Goal: Find specific page/section: Find specific page/section

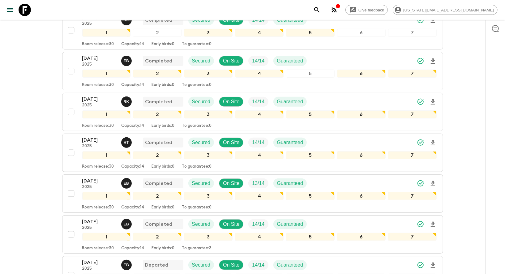
click at [23, 7] on icon at bounding box center [25, 10] width 12 height 12
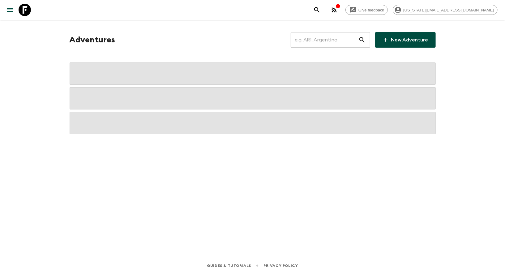
click at [23, 7] on icon at bounding box center [25, 10] width 12 height 12
click at [313, 40] on input "text" at bounding box center [325, 39] width 68 height 17
paste input "TR1_[DATE]"
drag, startPoint x: 312, startPoint y: 39, endPoint x: 399, endPoint y: 35, distance: 87.3
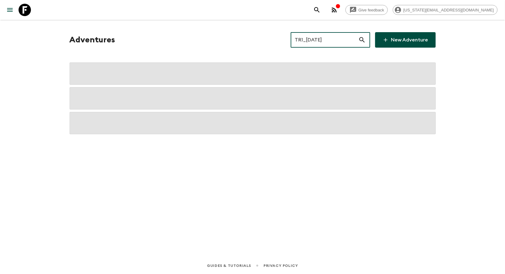
click at [399, 35] on div "TR1_[DATE] ​ New Adventure" at bounding box center [363, 39] width 145 height 15
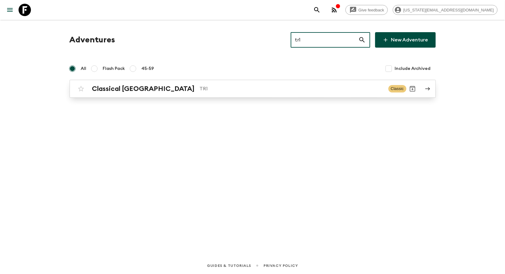
type input "tr1"
click at [211, 86] on p "TR1" at bounding box center [292, 88] width 184 height 7
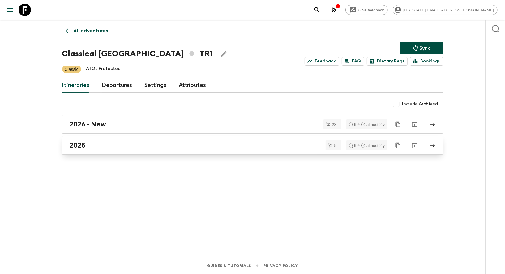
click at [87, 139] on link "2025" at bounding box center [252, 145] width 381 height 19
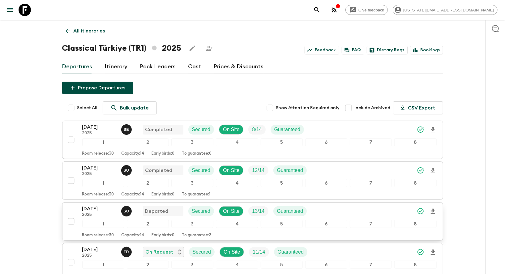
click at [87, 205] on p "[DATE]" at bounding box center [99, 208] width 34 height 7
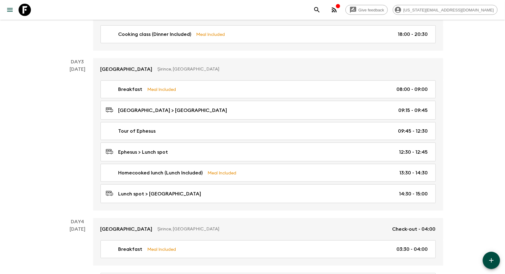
scroll to position [317, 0]
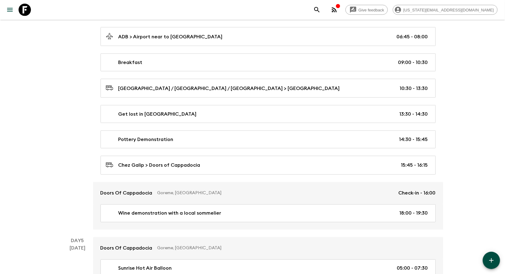
scroll to position [614, 0]
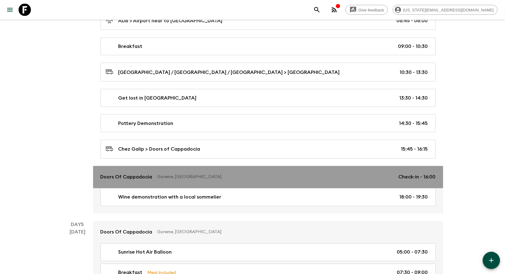
click at [117, 173] on p "Doors Of Cappadocia" at bounding box center [126, 176] width 52 height 7
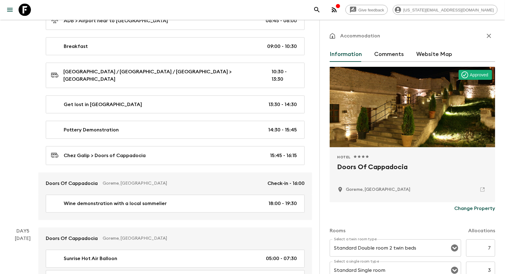
click at [353, 168] on h2 "Doors Of Cappadocia" at bounding box center [412, 172] width 151 height 20
copy div "Doors Of Cappadocia"
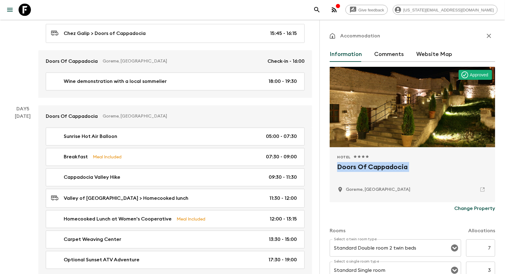
scroll to position [737, 0]
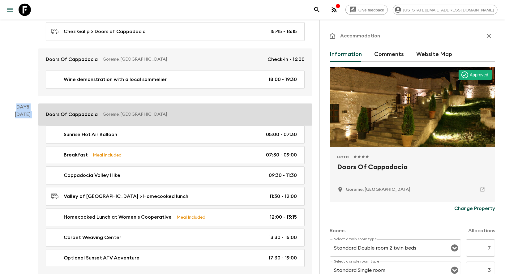
drag, startPoint x: 16, startPoint y: 92, endPoint x: 44, endPoint y: 107, distance: 31.3
click at [44, 107] on div "Day 5 [DATE] Doors Of Cappadocia [GEOGRAPHIC_DATA], [GEOGRAPHIC_DATA] Sunrise H…" at bounding box center [159, 189] width 304 height 171
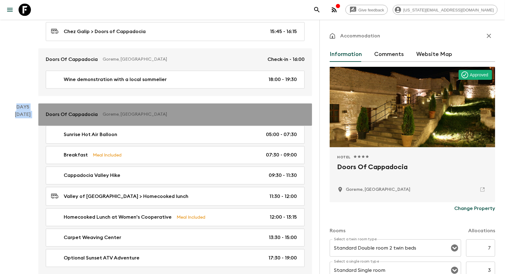
click at [39, 104] on link "Doors Of Cappadocia Goreme, [GEOGRAPHIC_DATA]" at bounding box center [175, 115] width 274 height 22
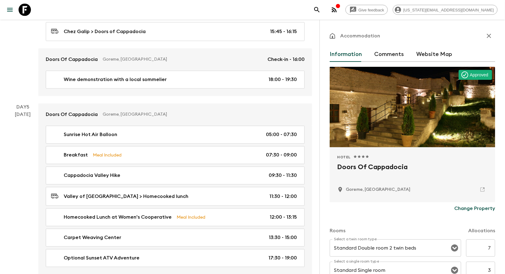
click at [29, 111] on div "[DATE]" at bounding box center [23, 193] width 16 height 164
click at [19, 104] on p "Day 5" at bounding box center [22, 107] width 31 height 7
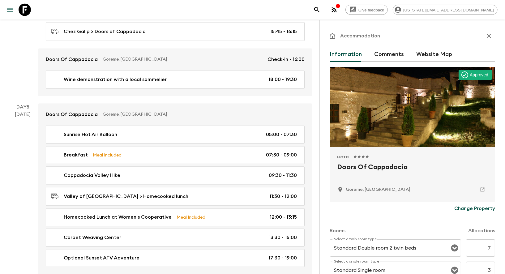
click at [19, 111] on div "[DATE]" at bounding box center [23, 193] width 16 height 164
click at [19, 104] on p "Day 5" at bounding box center [22, 107] width 31 height 7
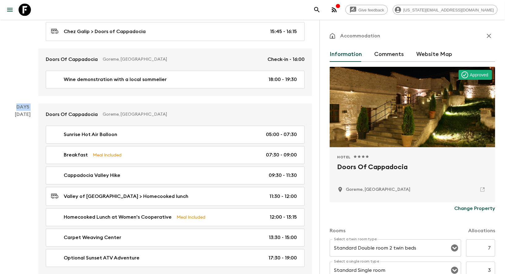
click at [19, 104] on p "Day 5" at bounding box center [22, 107] width 31 height 7
click at [19, 111] on div "[DATE]" at bounding box center [23, 193] width 16 height 164
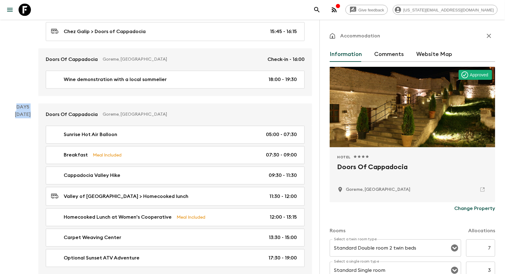
drag, startPoint x: 15, startPoint y: 94, endPoint x: 32, endPoint y: 102, distance: 19.0
click at [32, 104] on div "Day 5 [DATE]" at bounding box center [22, 189] width 31 height 171
drag, startPoint x: 32, startPoint y: 102, endPoint x: 16, endPoint y: 93, distance: 18.7
click at [16, 104] on div "Day 5 [DATE]" at bounding box center [22, 189] width 31 height 171
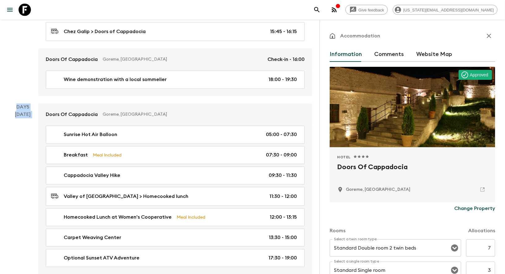
click at [16, 104] on p "Day 5" at bounding box center [22, 107] width 31 height 7
drag, startPoint x: 16, startPoint y: 93, endPoint x: 33, endPoint y: 103, distance: 20.2
click at [33, 104] on div "Day 5 [DATE]" at bounding box center [22, 189] width 31 height 171
drag, startPoint x: 33, startPoint y: 103, endPoint x: 16, endPoint y: 94, distance: 19.4
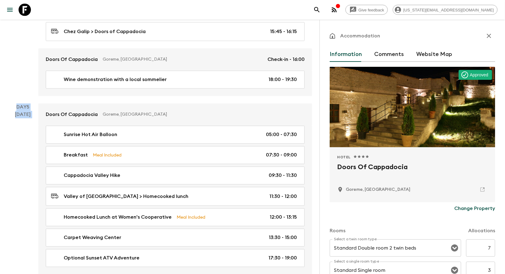
click at [16, 104] on div "Day 5 [DATE]" at bounding box center [22, 189] width 31 height 171
click at [16, 104] on p "Day 5" at bounding box center [22, 107] width 31 height 7
drag, startPoint x: 16, startPoint y: 94, endPoint x: 32, endPoint y: 99, distance: 16.6
click at [32, 104] on div "Day 5 [DATE]" at bounding box center [22, 189] width 31 height 171
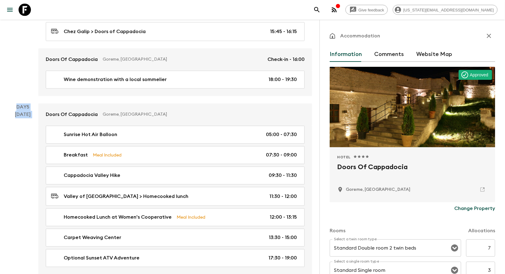
drag, startPoint x: 32, startPoint y: 99, endPoint x: 0, endPoint y: 89, distance: 33.0
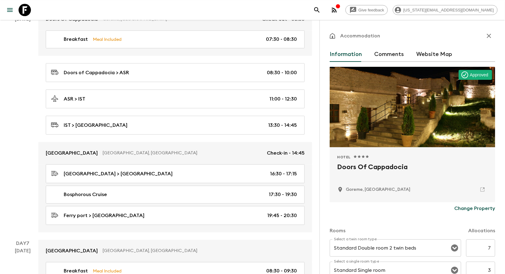
scroll to position [899, 0]
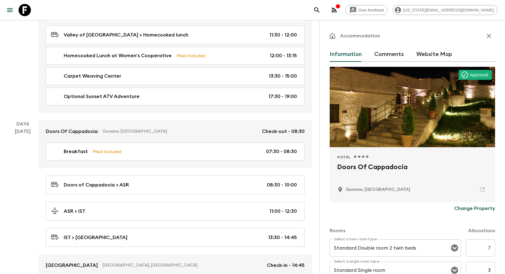
click at [26, 175] on div "[DATE]" at bounding box center [23, 236] width 16 height 217
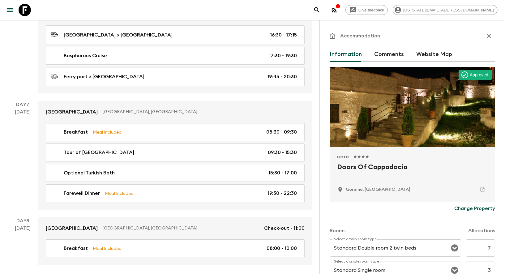
scroll to position [1155, 0]
